Goal: Information Seeking & Learning: Check status

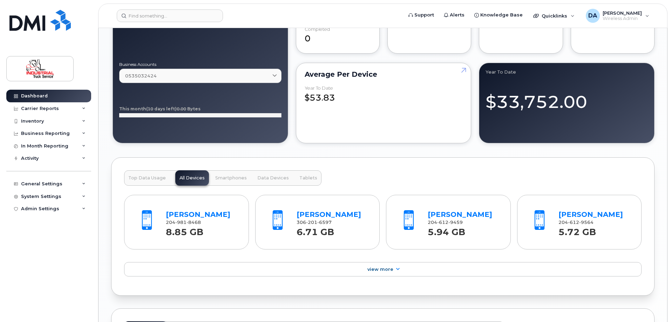
scroll to position [596, 0]
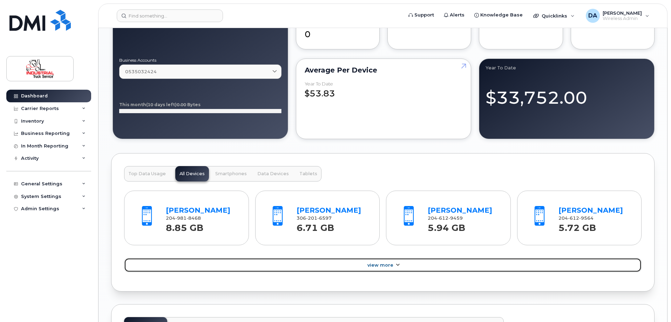
click at [383, 263] on span "View More" at bounding box center [380, 265] width 26 height 5
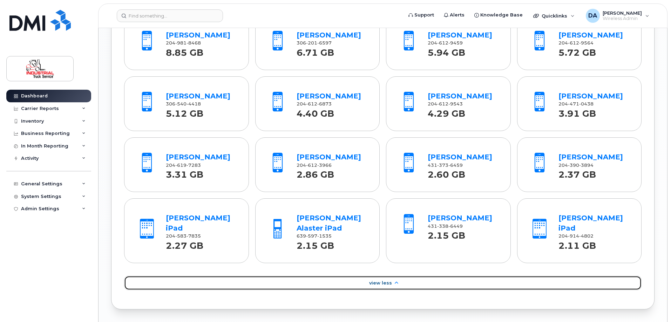
scroll to position [736, 0]
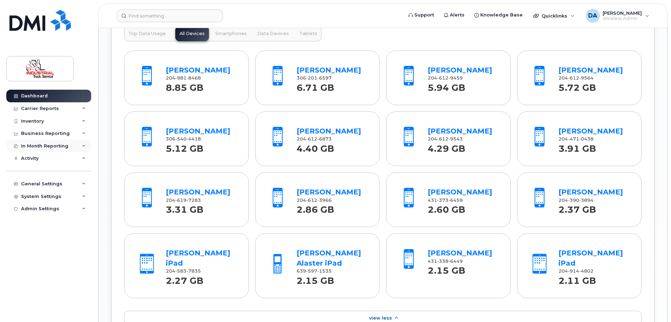
click at [38, 149] on div "In Month Reporting" at bounding box center [48, 146] width 85 height 13
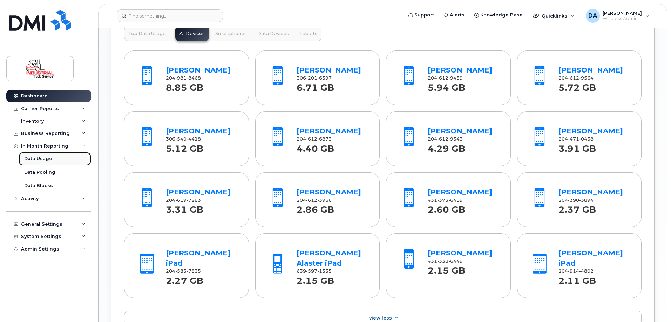
click at [36, 160] on div "Data Usage" at bounding box center [38, 159] width 28 height 6
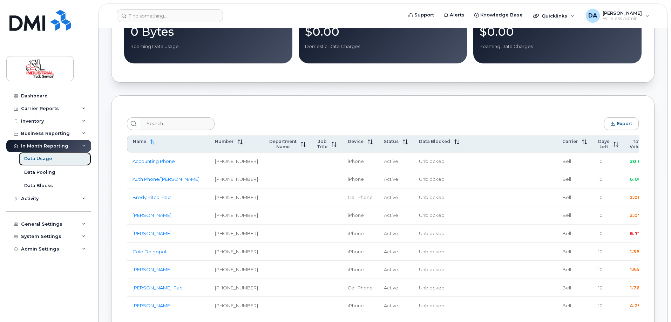
scroll to position [245, 0]
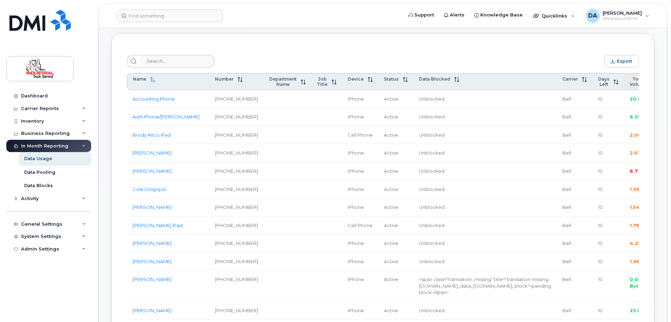
click at [630, 80] on span "Total Volume" at bounding box center [639, 81] width 18 height 11
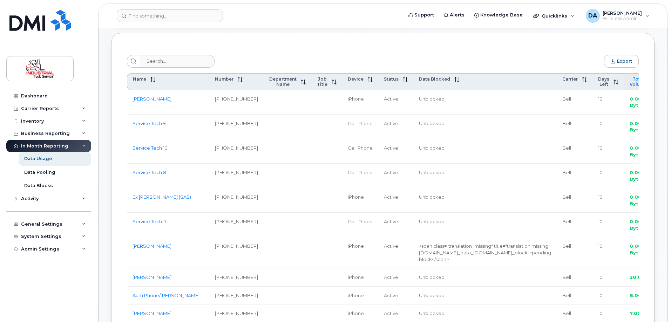
click at [630, 80] on span "Total Volume" at bounding box center [639, 81] width 18 height 11
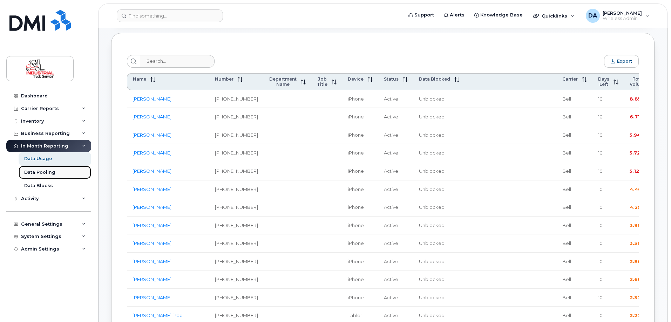
click at [37, 174] on div "Data Pooling" at bounding box center [39, 172] width 31 height 6
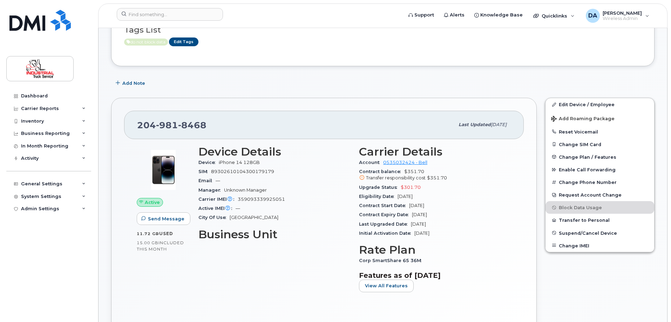
scroll to position [245, 0]
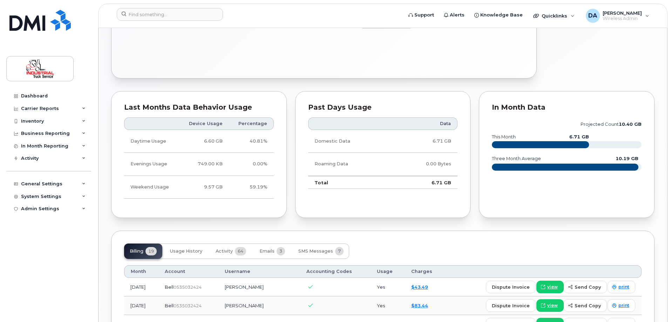
scroll to position [386, 0]
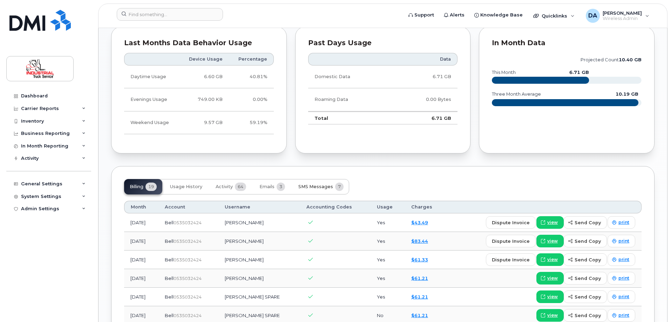
click at [327, 183] on button "SMS Messages 7" at bounding box center [321, 186] width 56 height 15
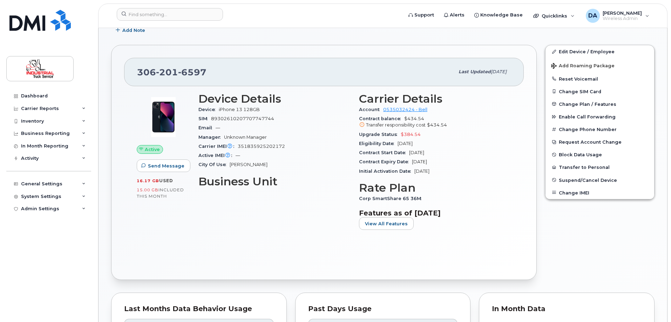
scroll to position [210, 0]
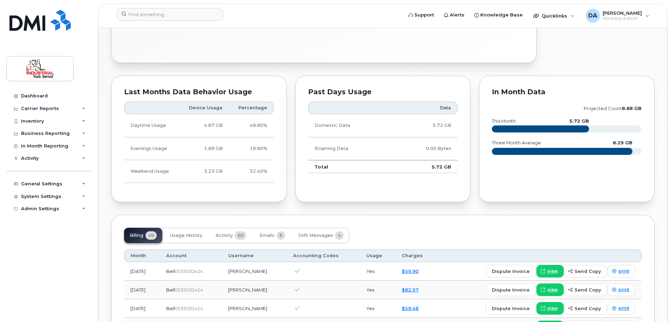
scroll to position [351, 0]
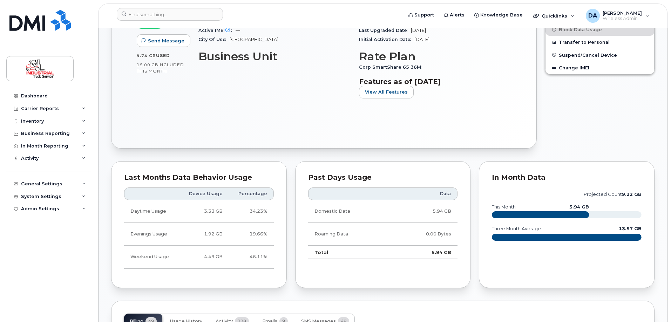
scroll to position [245, 0]
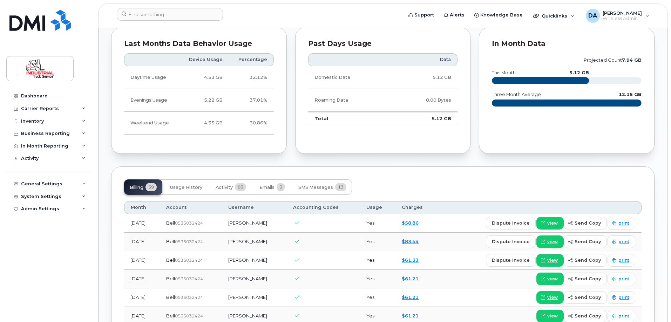
scroll to position [386, 0]
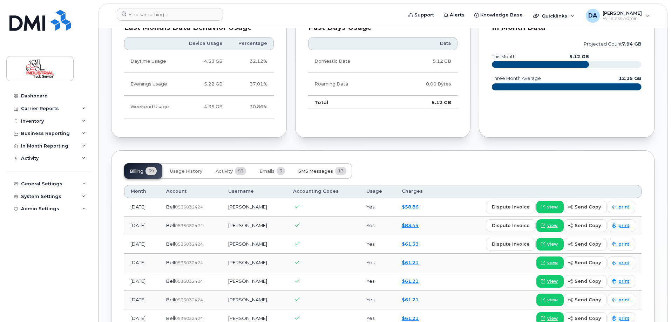
click at [327, 171] on span "SMS Messages" at bounding box center [315, 172] width 35 height 6
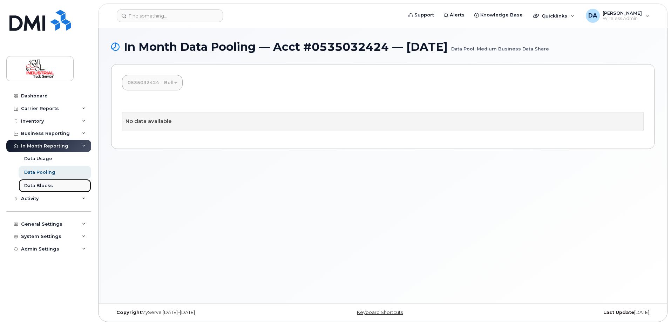
click at [38, 188] on div "Data Blocks" at bounding box center [38, 186] width 29 height 6
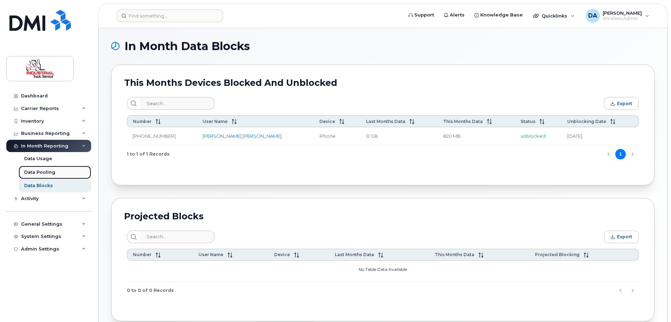
click at [35, 171] on div "Data Pooling" at bounding box center [39, 172] width 31 height 6
